Goal: Task Accomplishment & Management: Complete application form

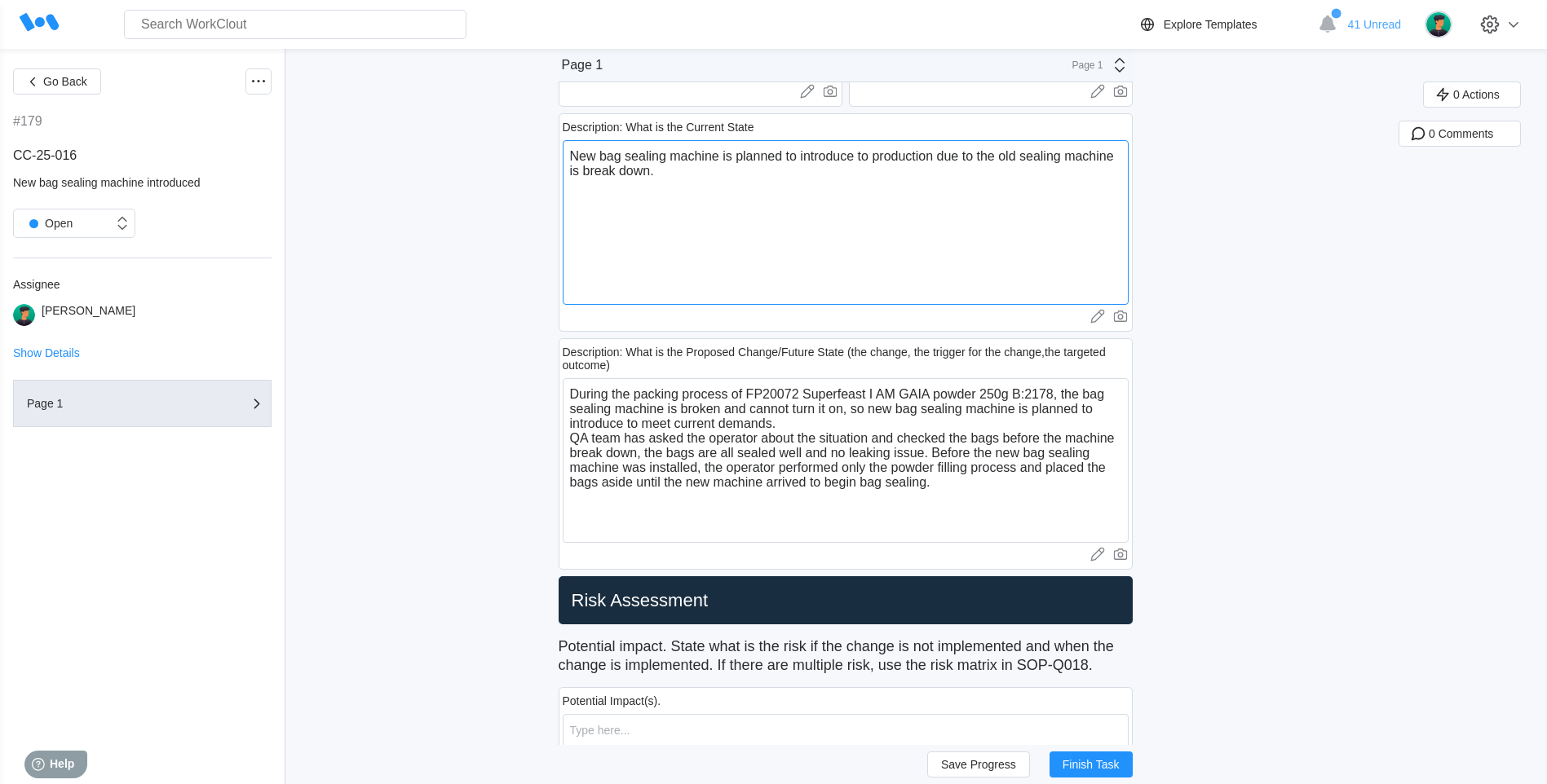
drag, startPoint x: 805, startPoint y: 211, endPoint x: 551, endPoint y: 134, distance: 265.4
paste textarea "A new bag sealing machine is planned to be introduced into production due to th…"
type textarea "A new bag sealing machine is planned to be introduced into production due to th…"
click at [946, 765] on button "Save Progress" at bounding box center [979, 765] width 103 height 27
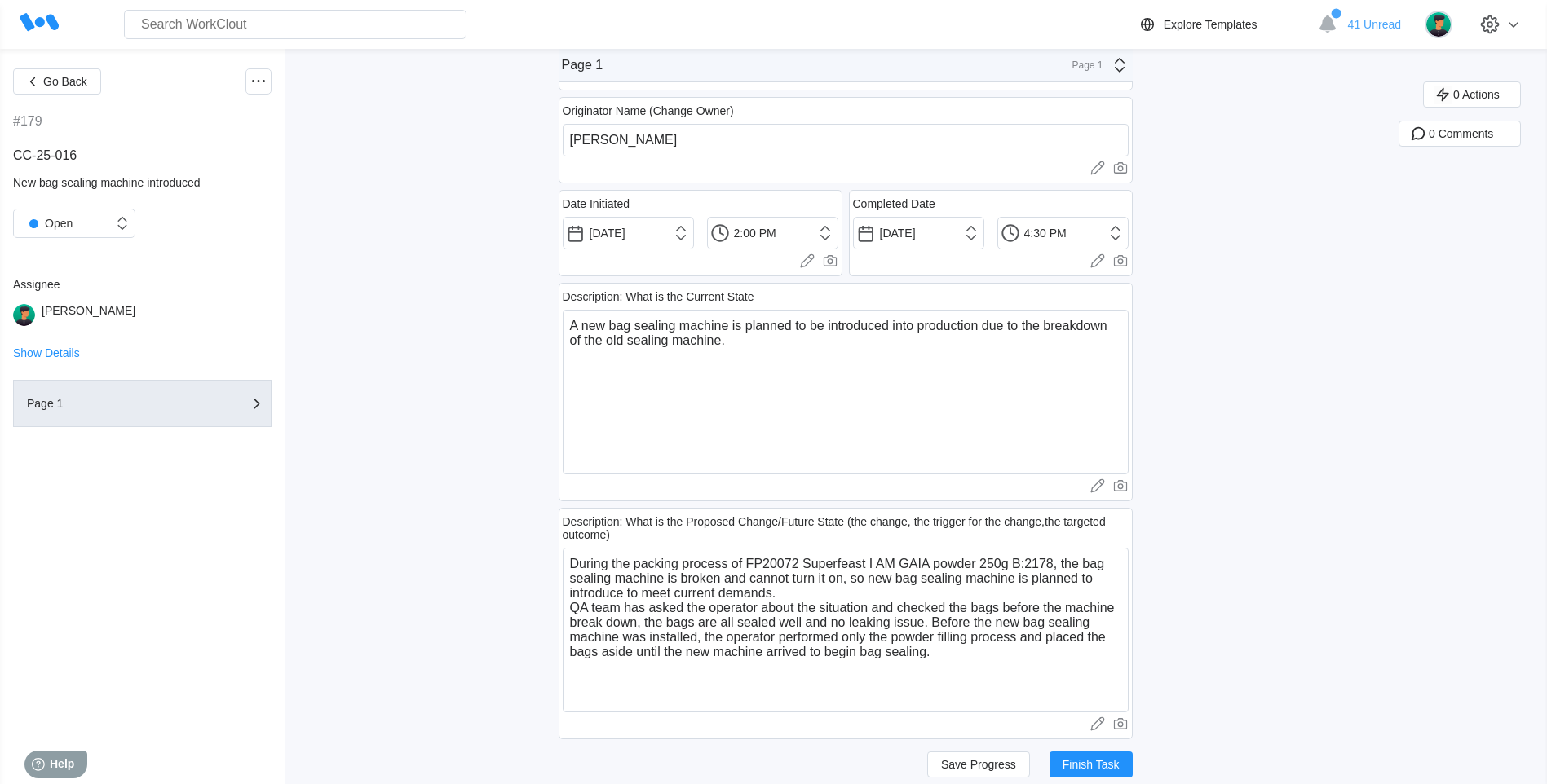
scroll to position [163, 0]
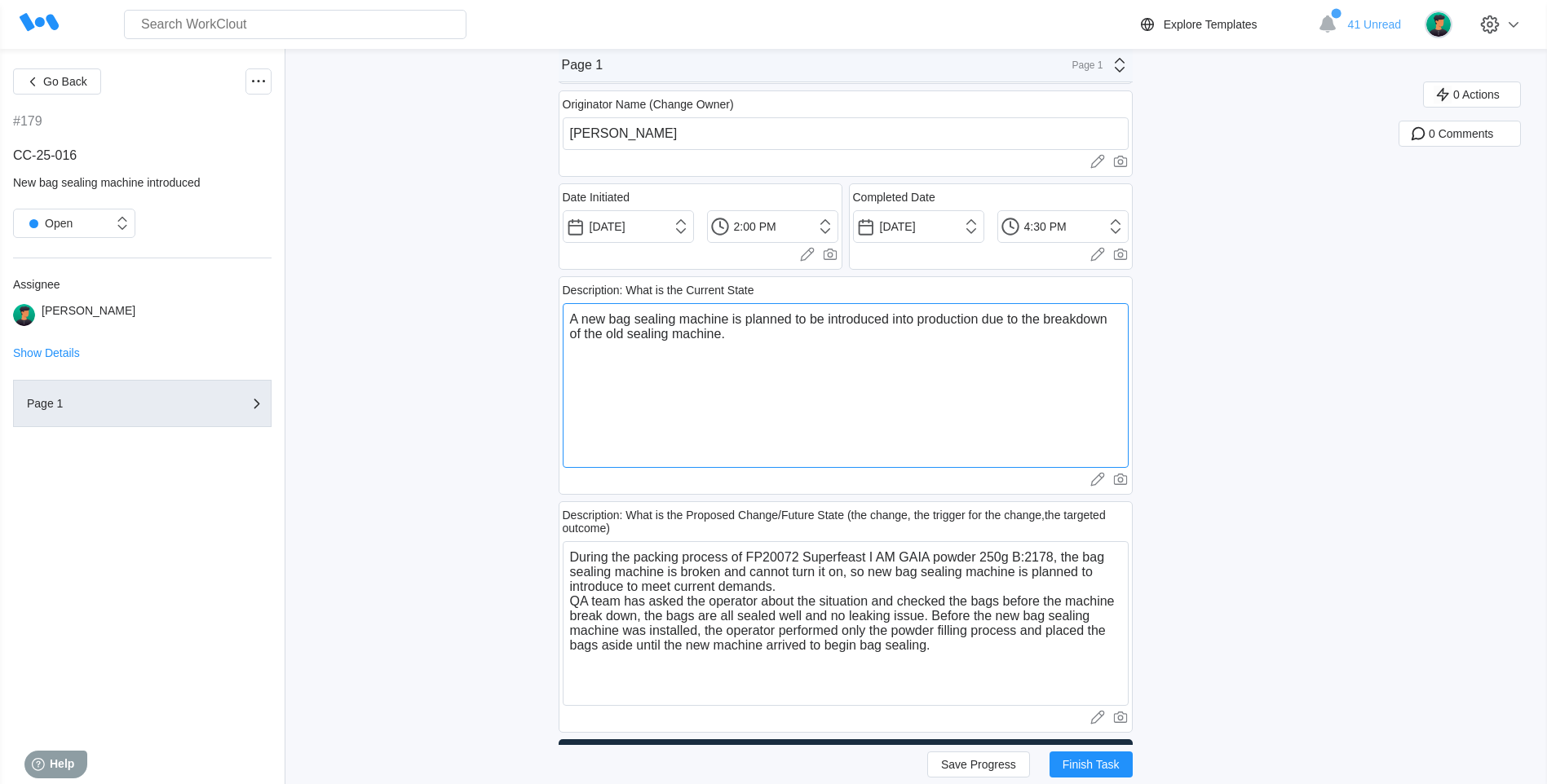
drag, startPoint x: 583, startPoint y: 323, endPoint x: 774, endPoint y: 348, distance: 192.6
click at [774, 348] on textarea "A new bag sealing machine is planned to be introduced into production due to th…" at bounding box center [845, 385] width 566 height 164
click at [682, 225] on input "[DATE]" at bounding box center [628, 226] width 132 height 33
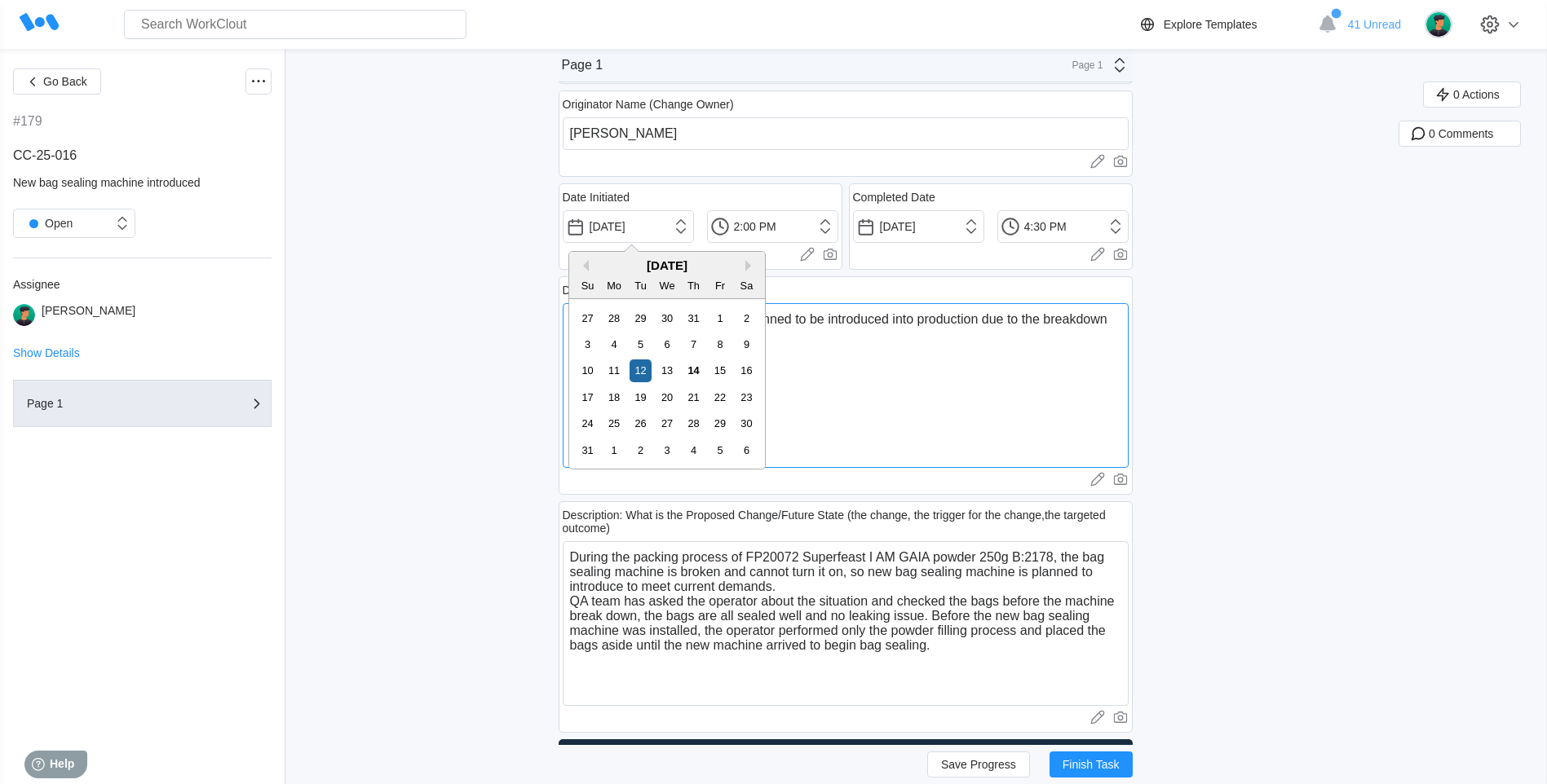
click at [943, 400] on textarea "A new bag sealing machine is planned to be introduced into production due to th…" at bounding box center [845, 385] width 566 height 164
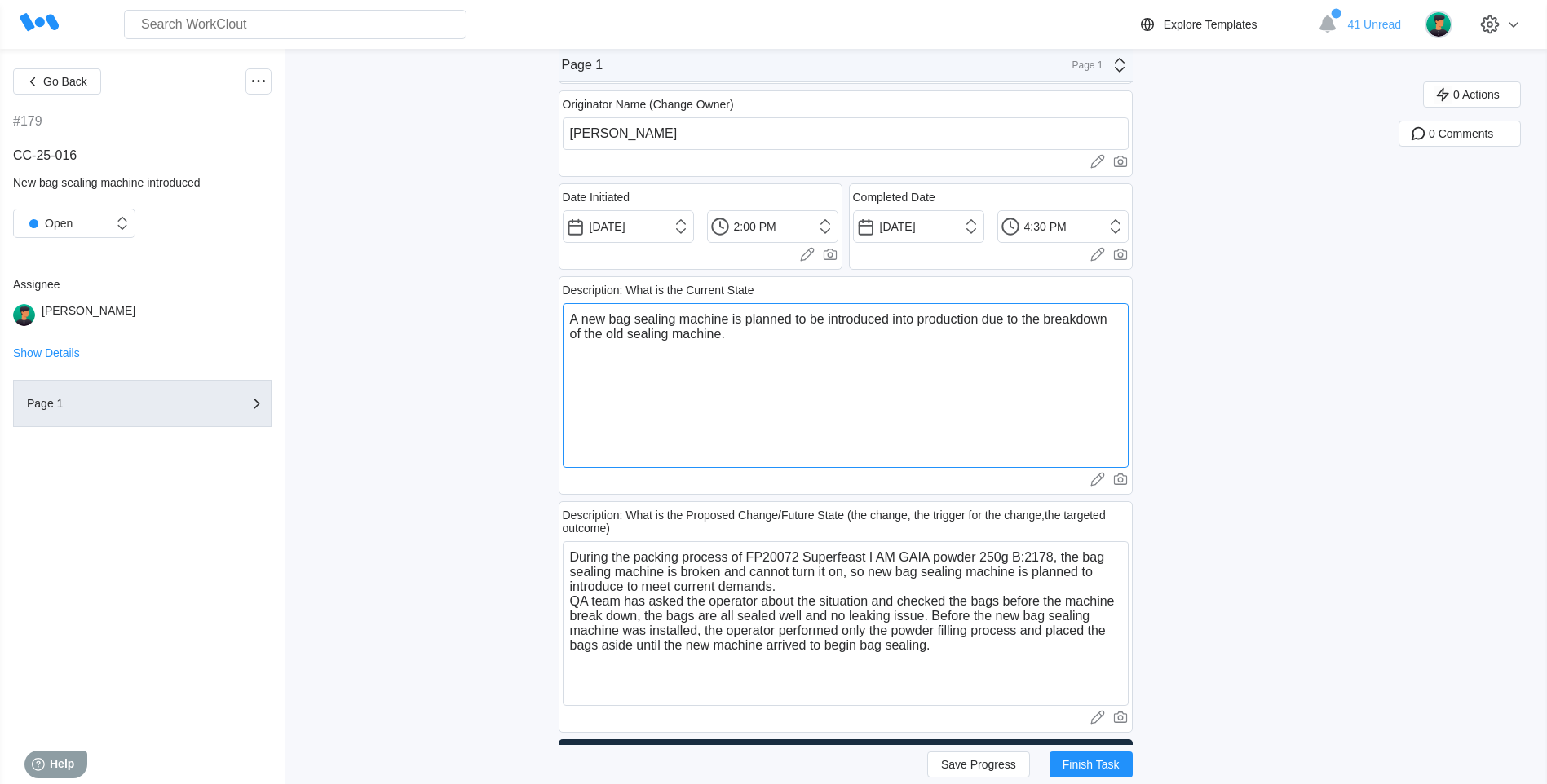
drag, startPoint x: 597, startPoint y: 316, endPoint x: 832, endPoint y: 348, distance: 237.2
click at [832, 348] on textarea "A new bag sealing machine is planned to be introduced into production due to th…" at bounding box center [845, 385] width 566 height 164
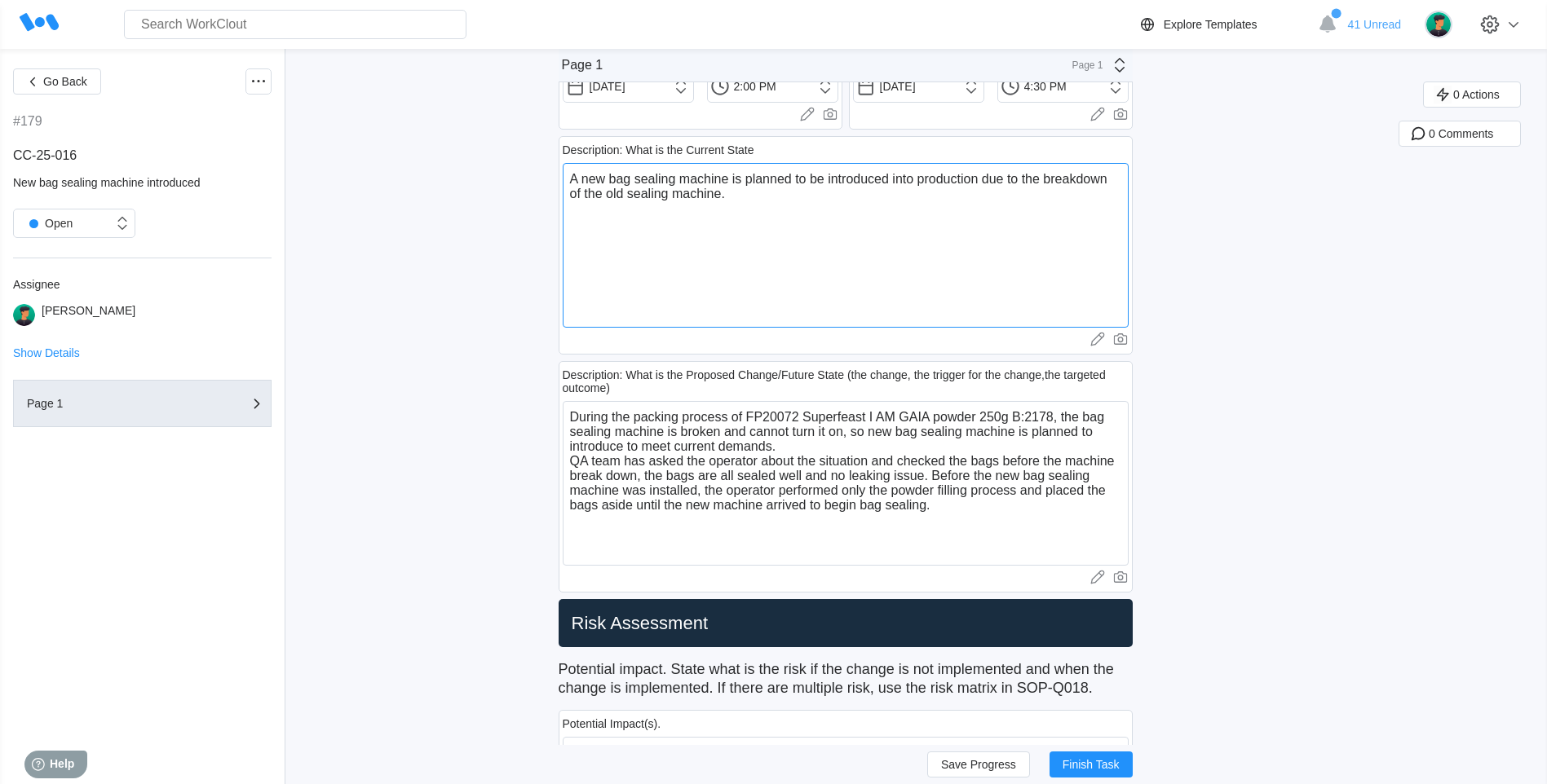
scroll to position [326, 0]
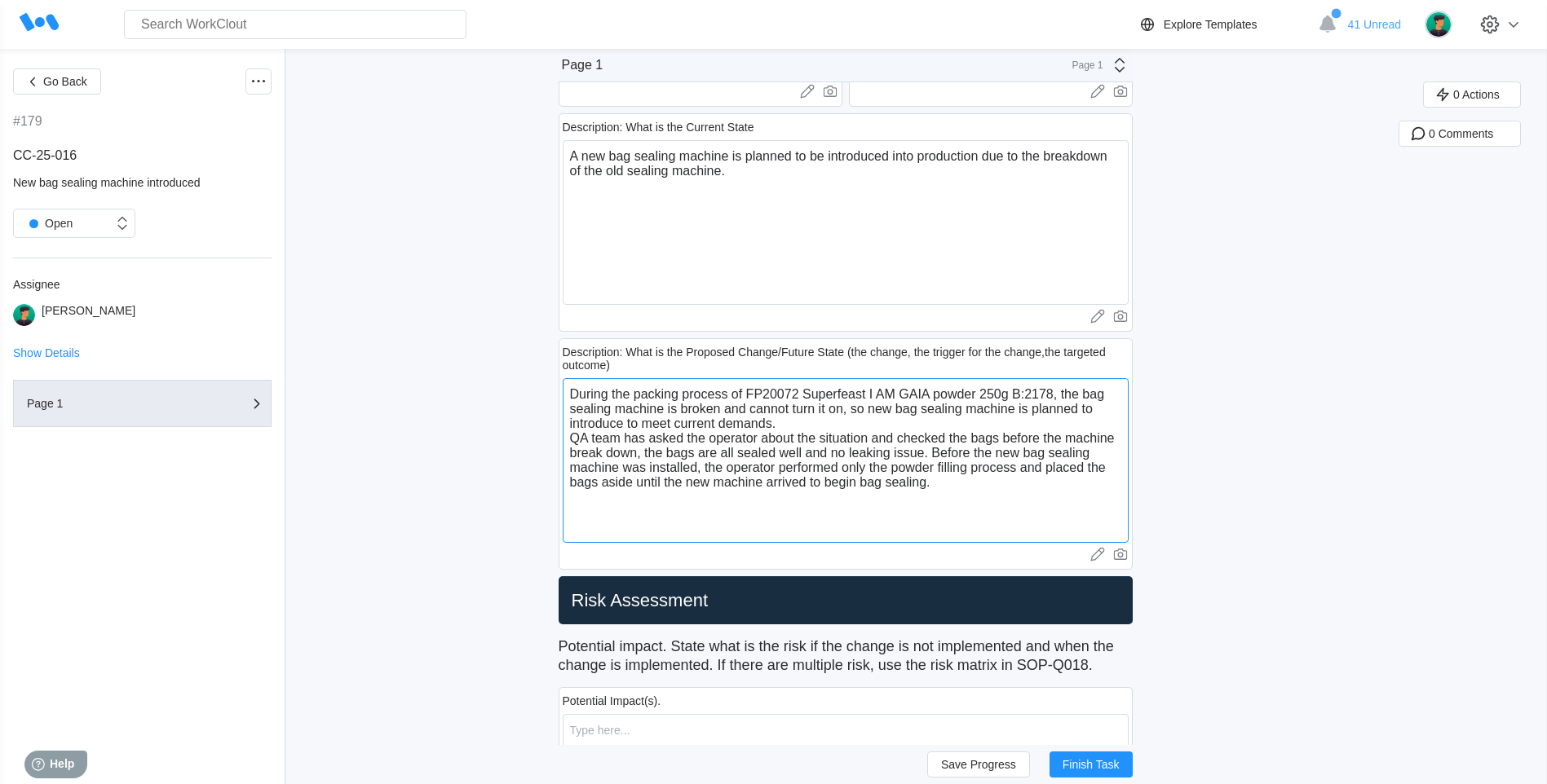
drag, startPoint x: 647, startPoint y: 452, endPoint x: 689, endPoint y: 470, distance: 45.7
click at [689, 470] on textarea "During the packing process of FP20072 Superfeast I AM GAIA powder 250g B:2178, …" at bounding box center [845, 461] width 566 height 164
click at [669, 510] on textarea "During the packing process of FP20072 Superfeast I AM GAIA powder 250g B:2178, …" at bounding box center [845, 461] width 566 height 164
drag, startPoint x: 713, startPoint y: 467, endPoint x: 934, endPoint y: 480, distance: 221.4
click at [934, 480] on textarea "During the packing process of FP20072 Superfeast I AM GAIA powder 250g B:2178, …" at bounding box center [845, 461] width 566 height 164
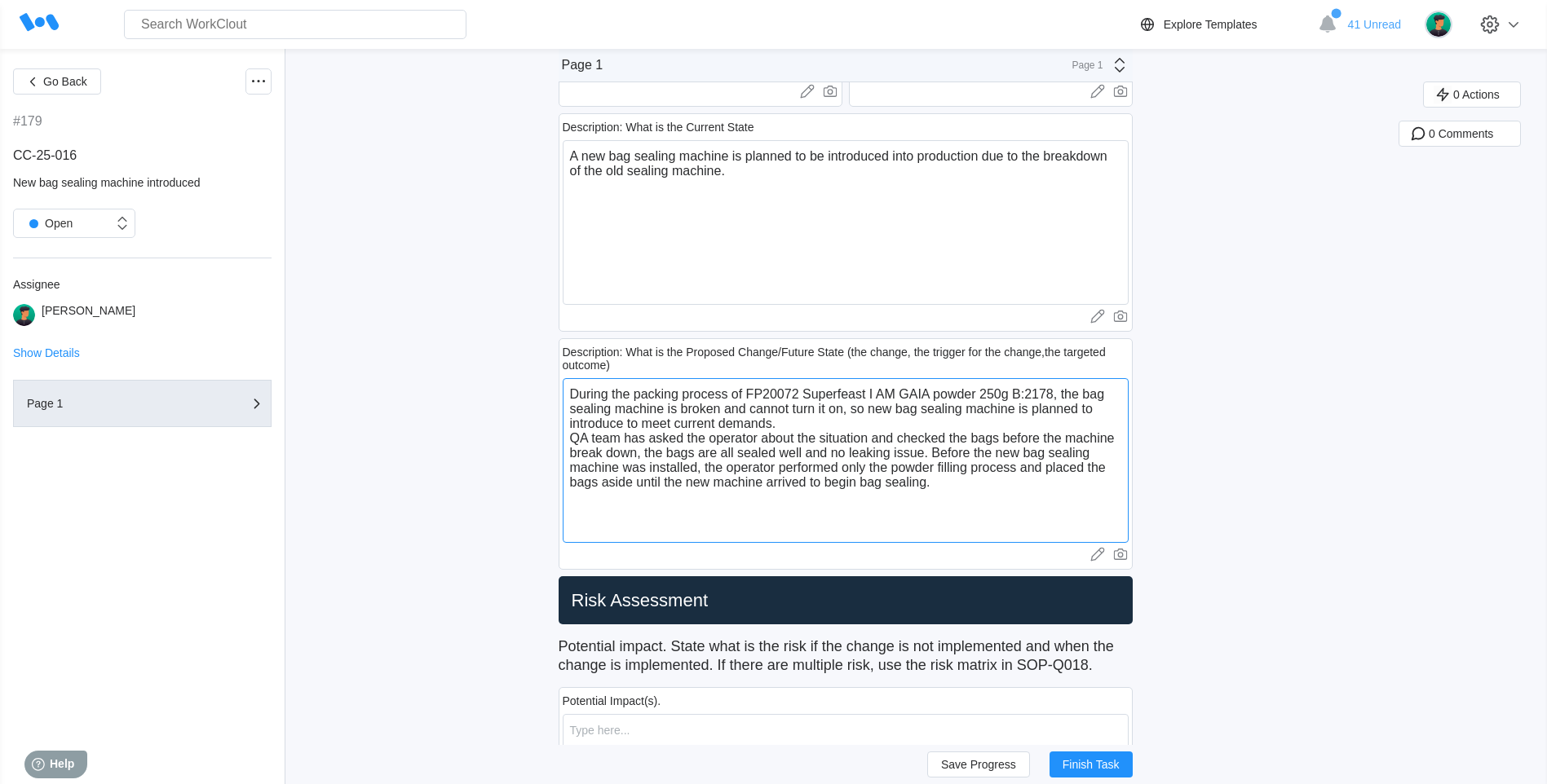
click at [940, 488] on textarea "During the packing process of FP20072 Superfeast I AM GAIA powder 250g B:2178, …" at bounding box center [845, 461] width 566 height 164
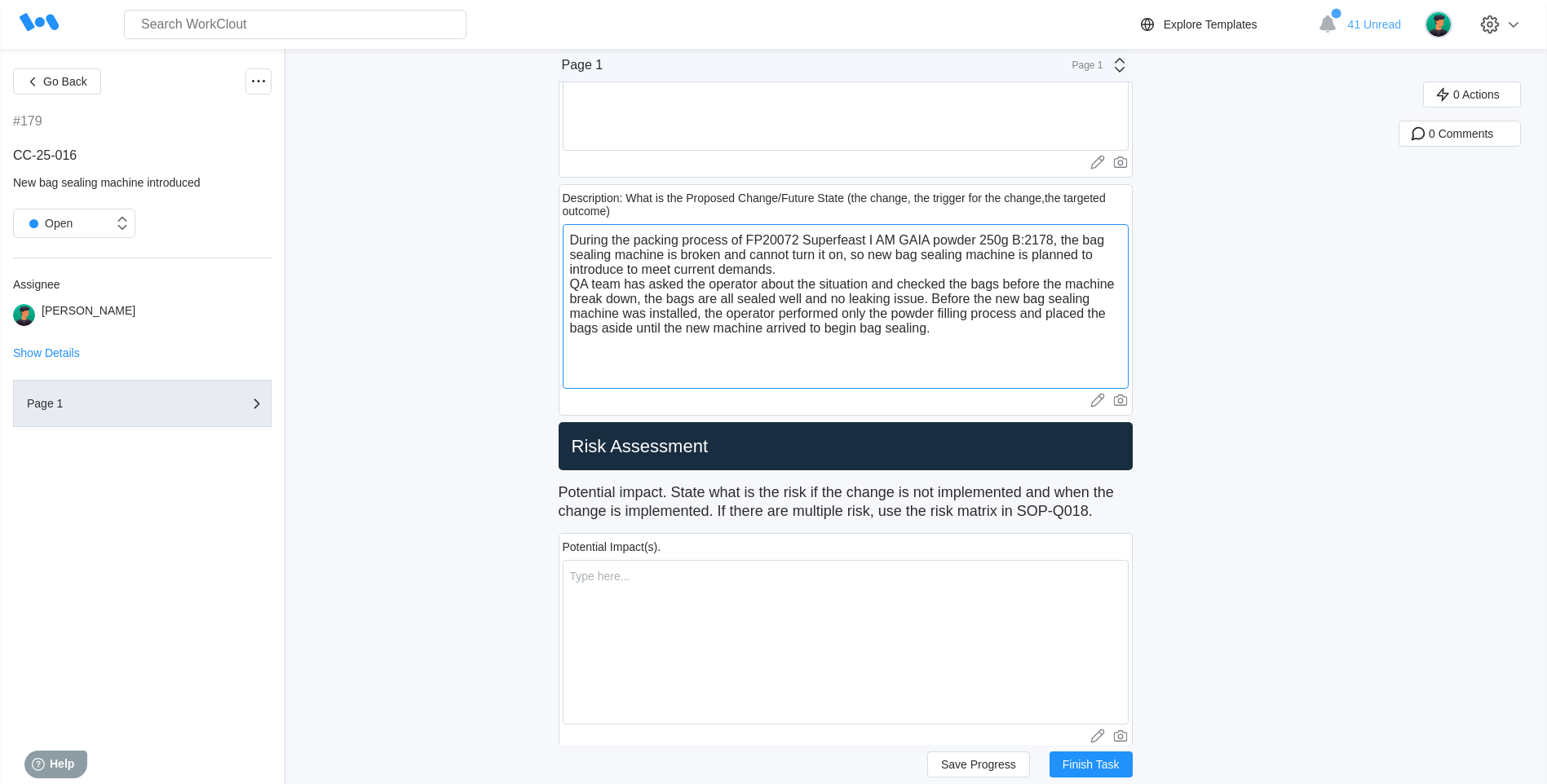
scroll to position [489, 0]
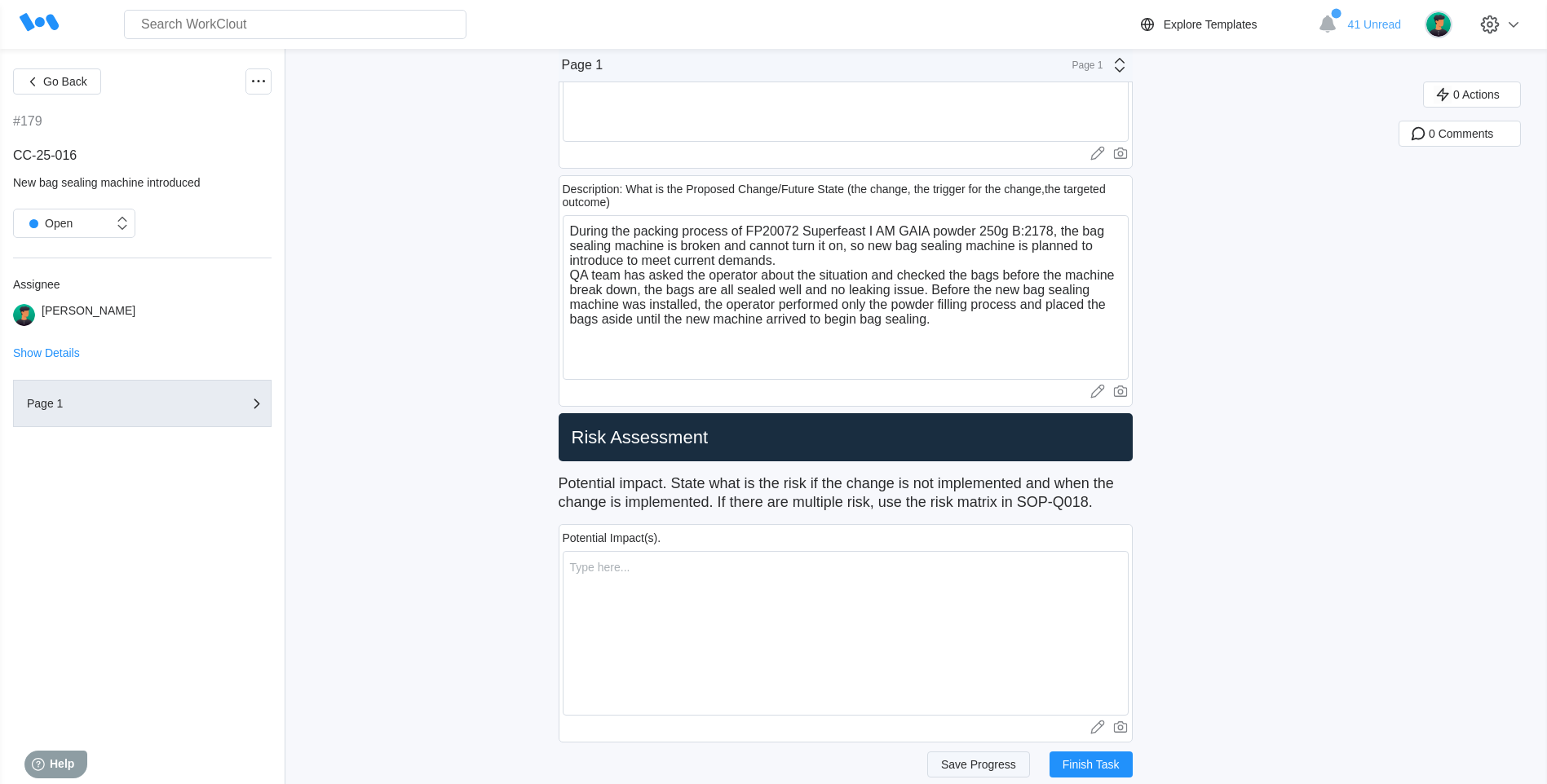
click at [955, 759] on span "Save Progress" at bounding box center [978, 765] width 75 height 11
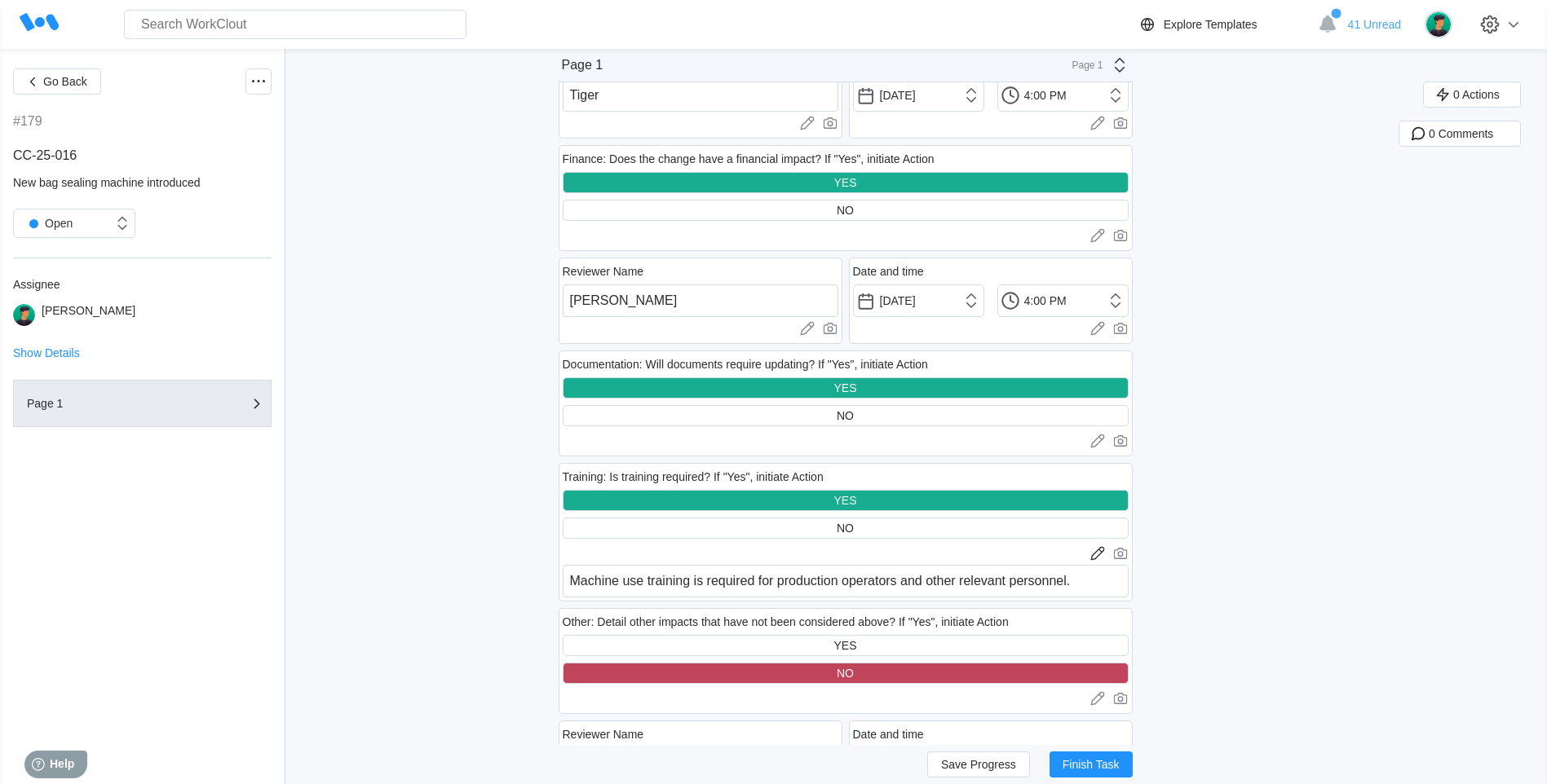
scroll to position [2853, 0]
